Goal: Task Accomplishment & Management: Use online tool/utility

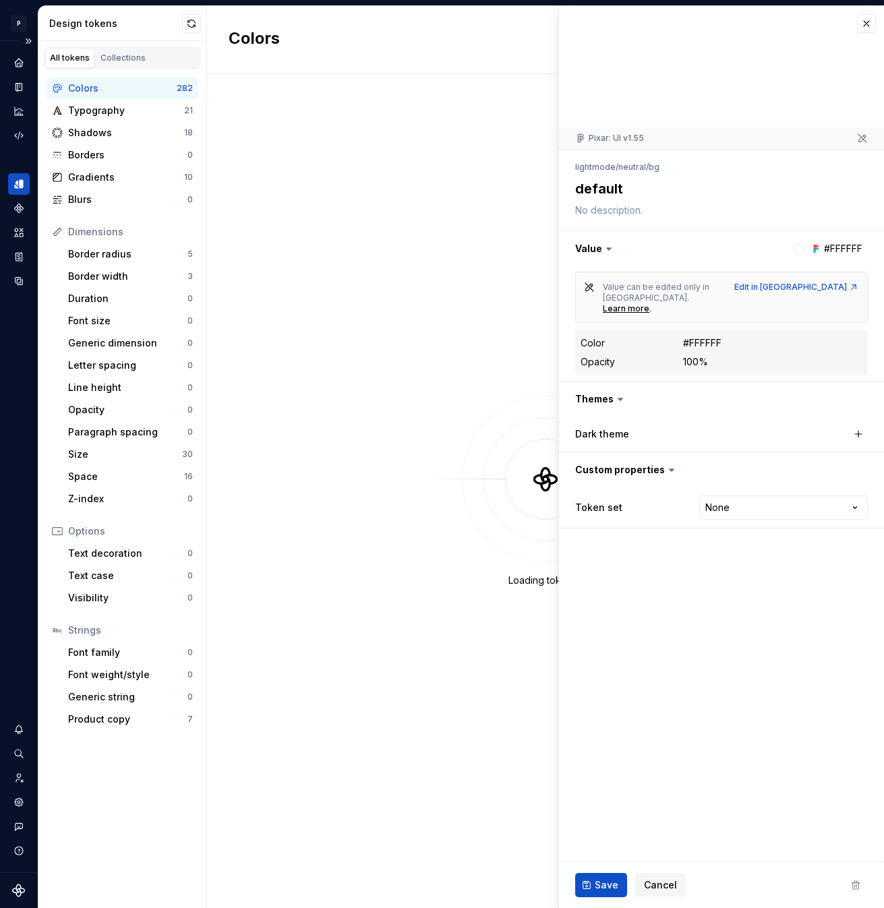
type textarea "*"
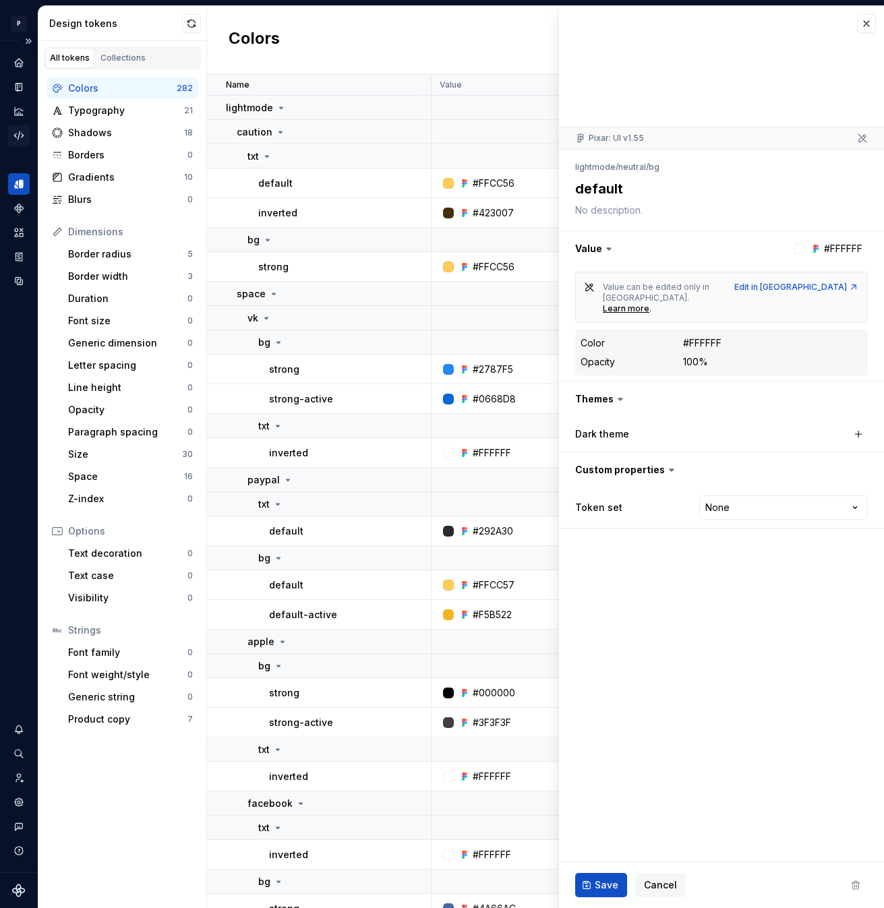
click at [19, 131] on icon "Code automation" at bounding box center [19, 135] width 12 height 12
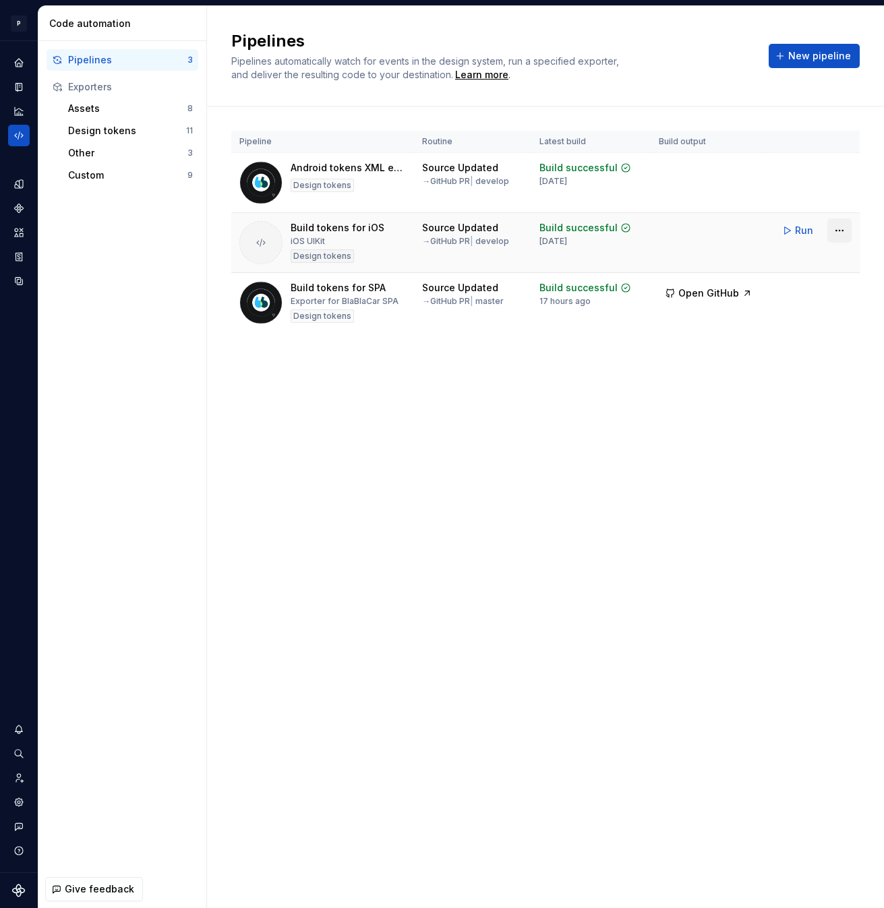
click at [844, 233] on html "P pixar SO Design system data Code automation Pipelines 3 Exporters Assets 8 De…" at bounding box center [442, 454] width 884 height 908
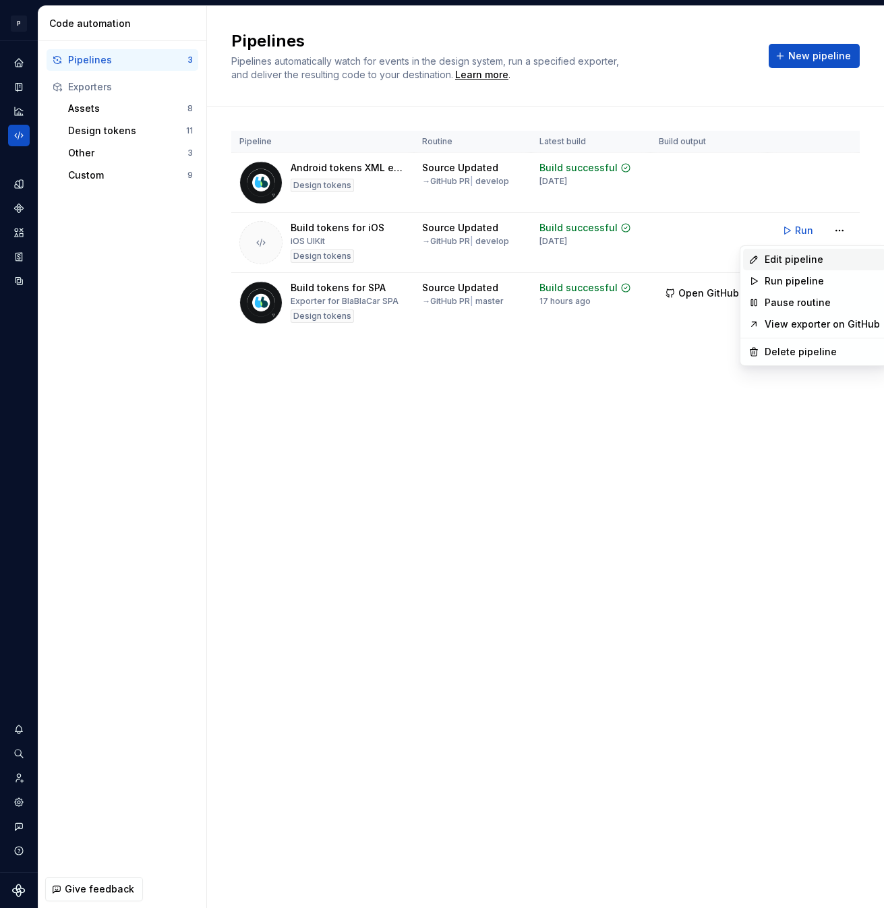
click at [807, 260] on div "Edit pipeline" at bounding box center [821, 259] width 115 height 13
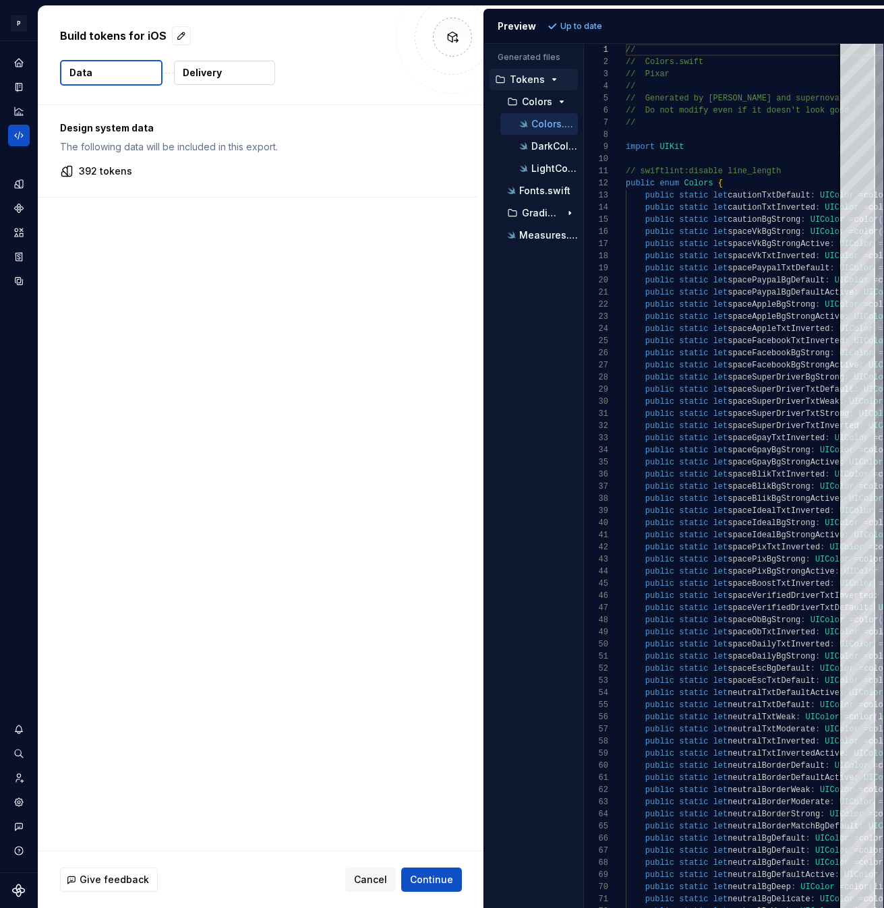
click at [223, 76] on button "Delivery" at bounding box center [224, 73] width 101 height 24
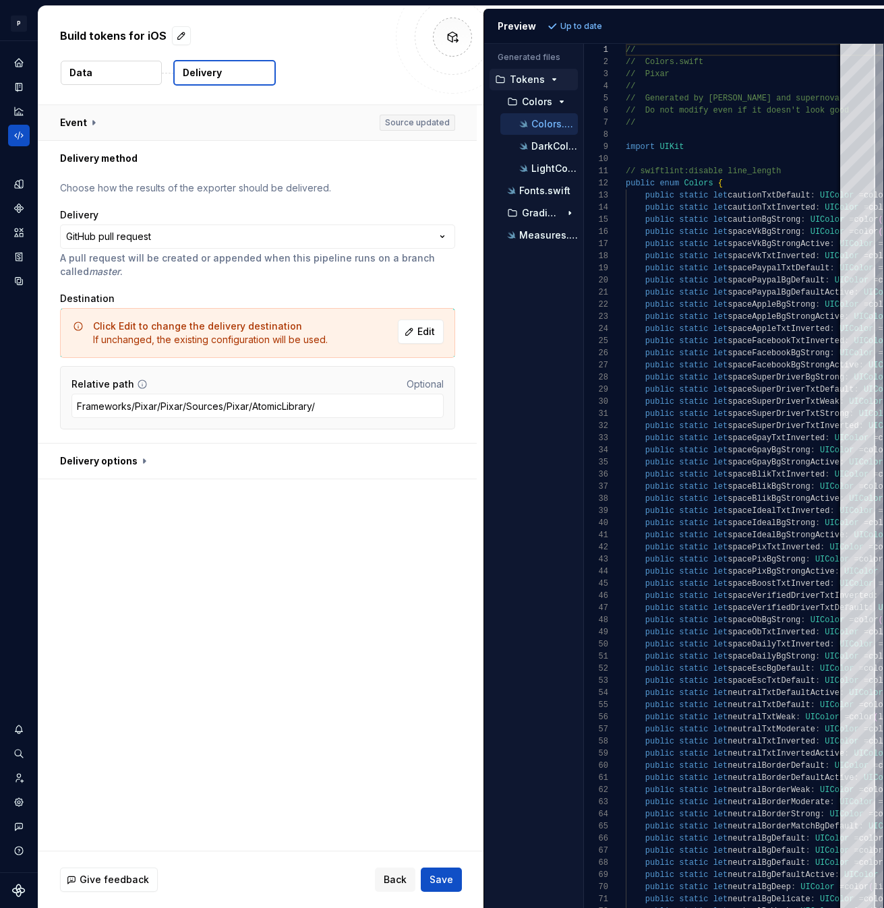
click at [96, 124] on button "button" at bounding box center [257, 122] width 438 height 35
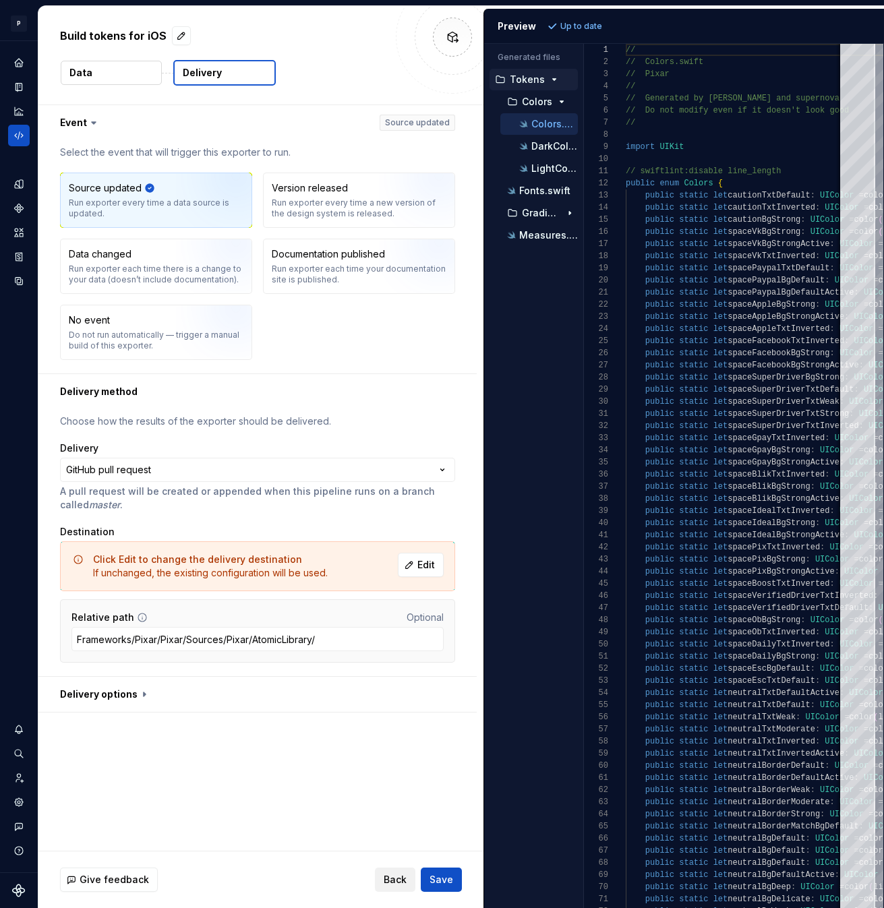
click at [390, 880] on span "Back" at bounding box center [395, 879] width 23 height 13
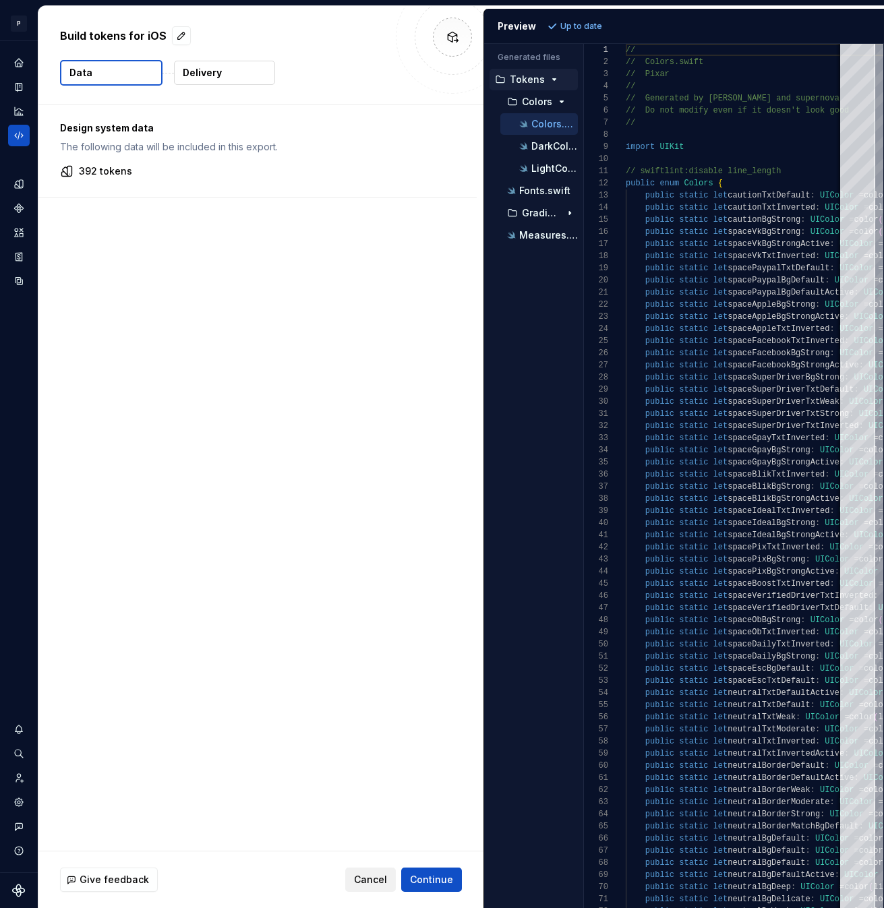
click at [384, 878] on span "Cancel" at bounding box center [370, 879] width 33 height 13
